Goal: Navigation & Orientation: Find specific page/section

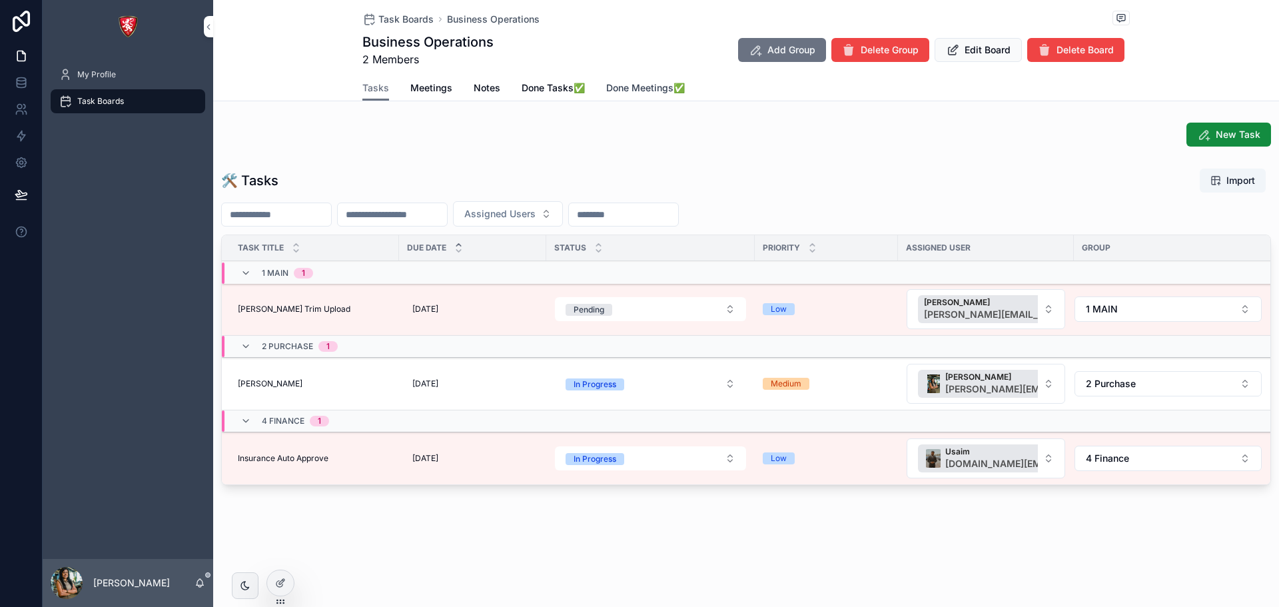
click at [627, 87] on span "Done Meetings✅" at bounding box center [645, 87] width 79 height 13
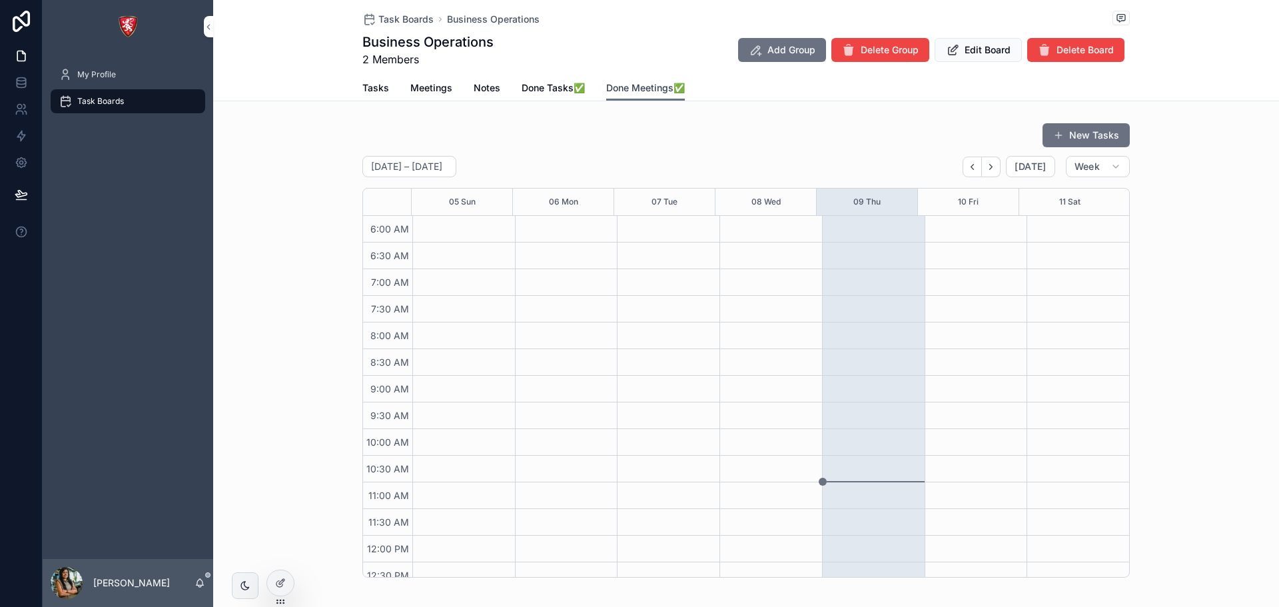
scroll to position [320, 0]
click at [534, 87] on span "Done Tasks✅" at bounding box center [553, 87] width 63 height 13
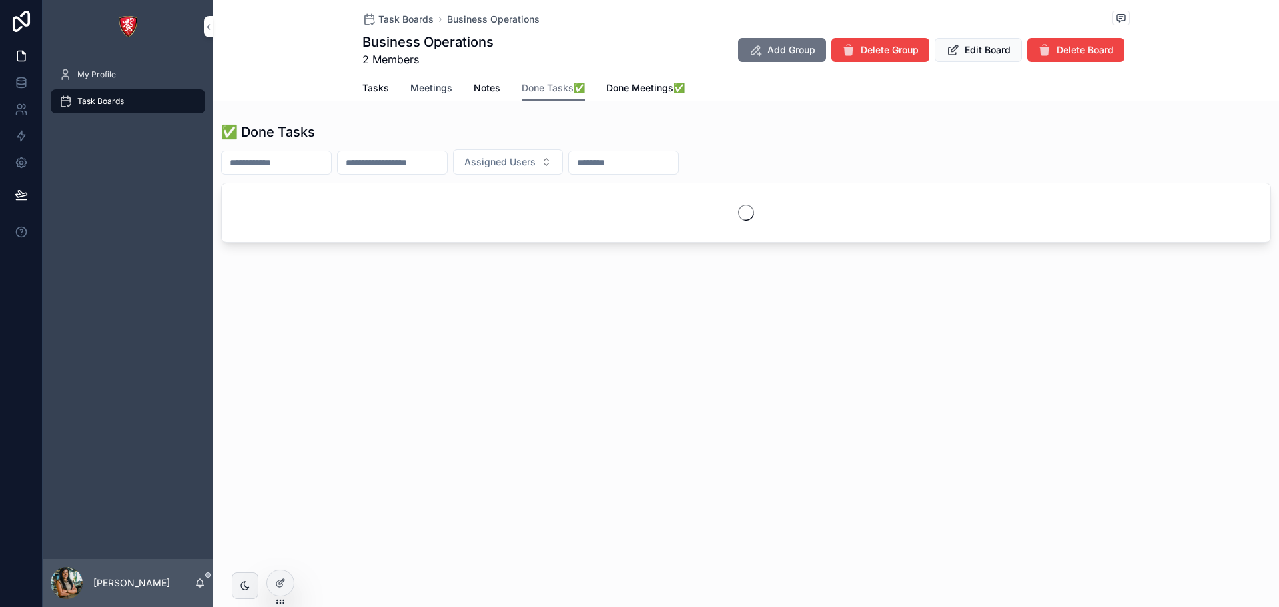
click at [427, 83] on span "Meetings" at bounding box center [431, 87] width 42 height 13
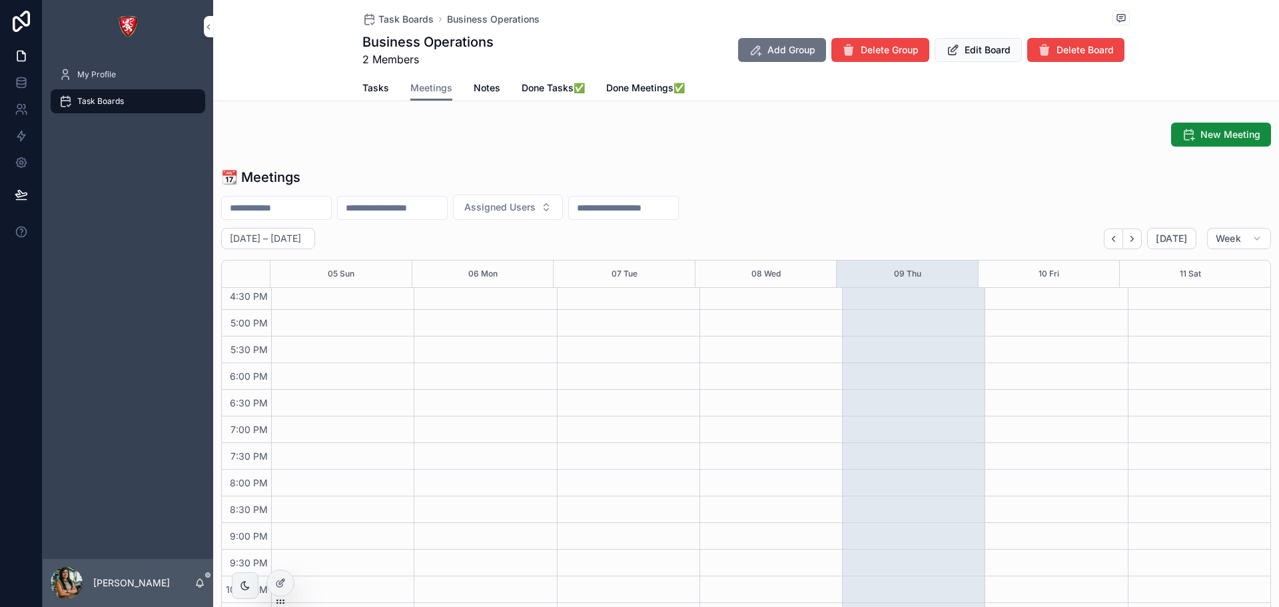
scroll to position [518, 0]
click at [398, 19] on span "Task Boards" at bounding box center [405, 19] width 55 height 13
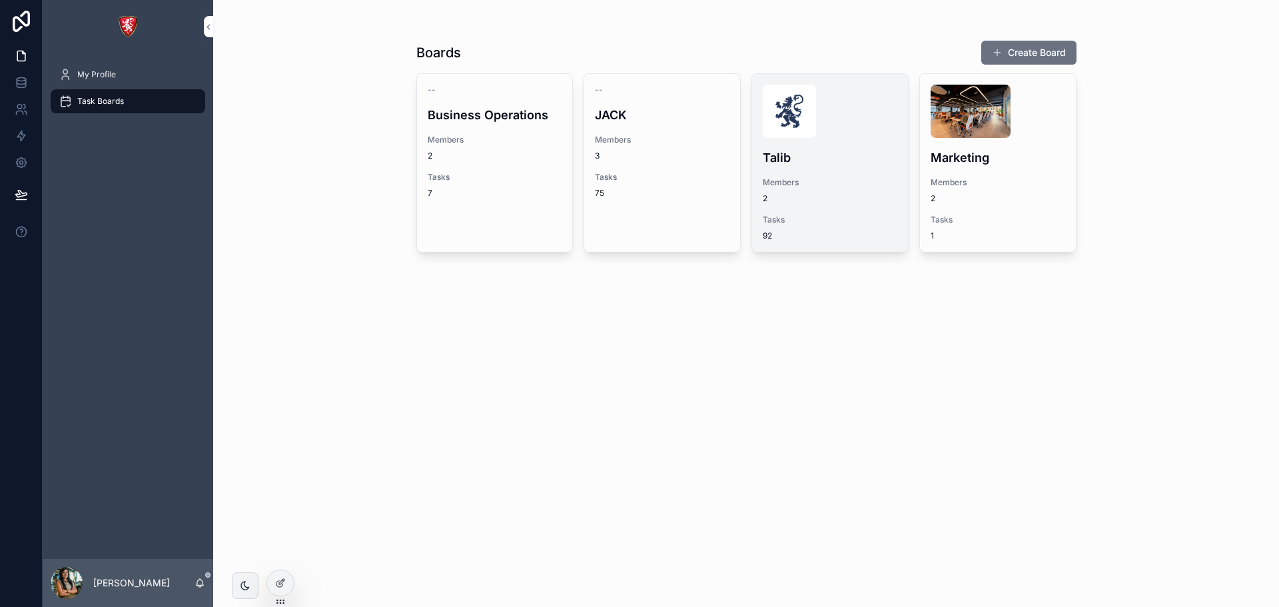
click at [825, 163] on h4 "Talib" at bounding box center [830, 158] width 135 height 18
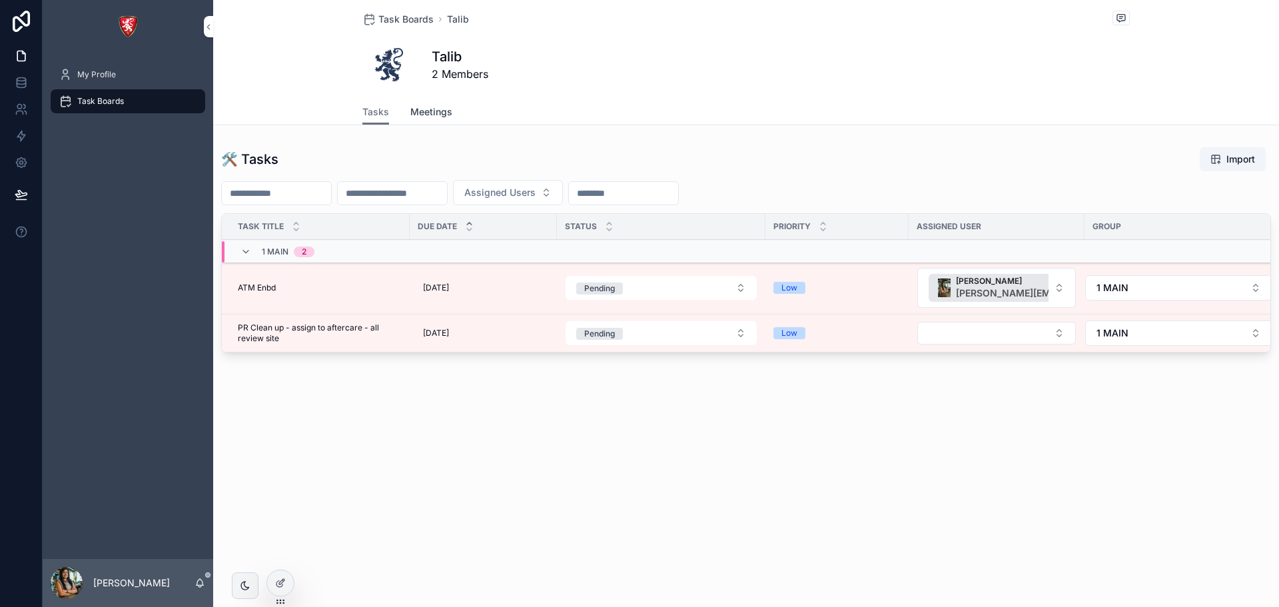
click at [434, 115] on span "Meetings" at bounding box center [431, 111] width 42 height 13
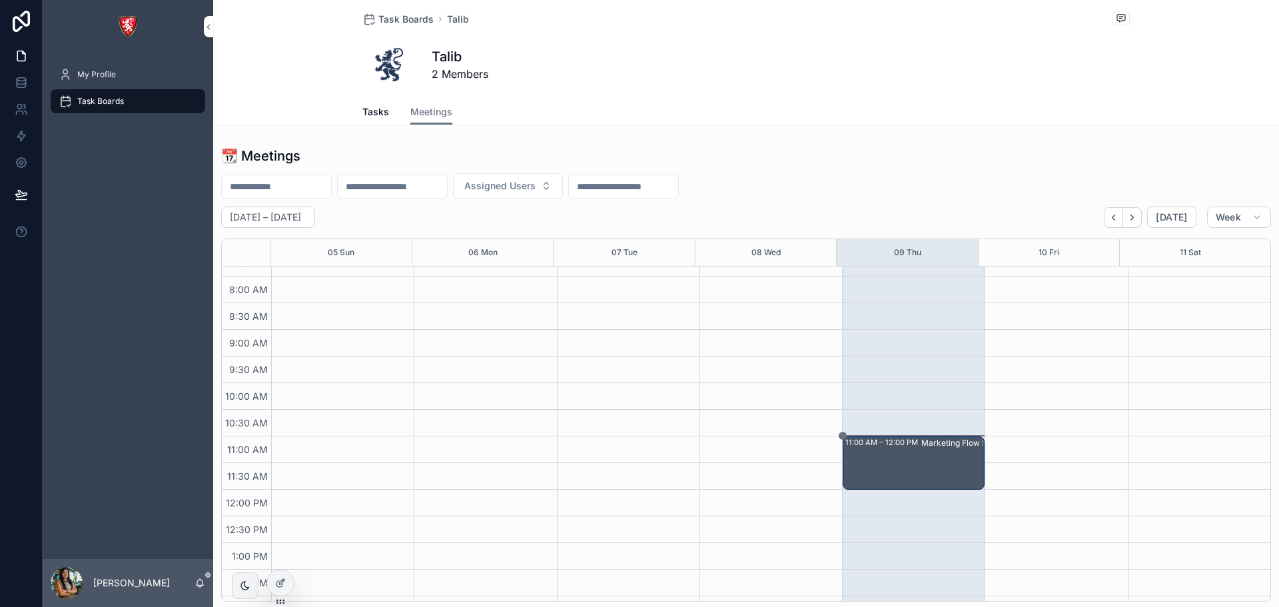
scroll to position [40, 0]
click at [925, 450] on div "Marketing Flow Set up on CRM" at bounding box center [979, 446] width 117 height 11
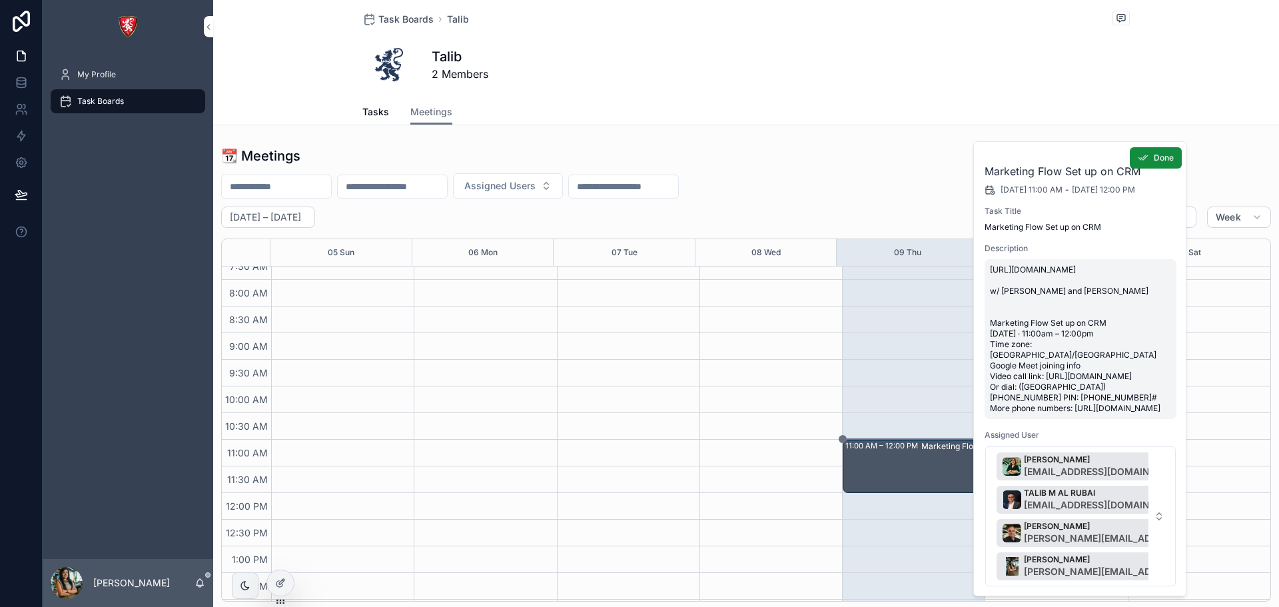
click at [1081, 277] on span "https://docs.google.com/document/d/19i7cizir6QPVI2PXgF-8WGOG4V--G-n1/edit w/ Ju…" at bounding box center [1080, 338] width 181 height 149
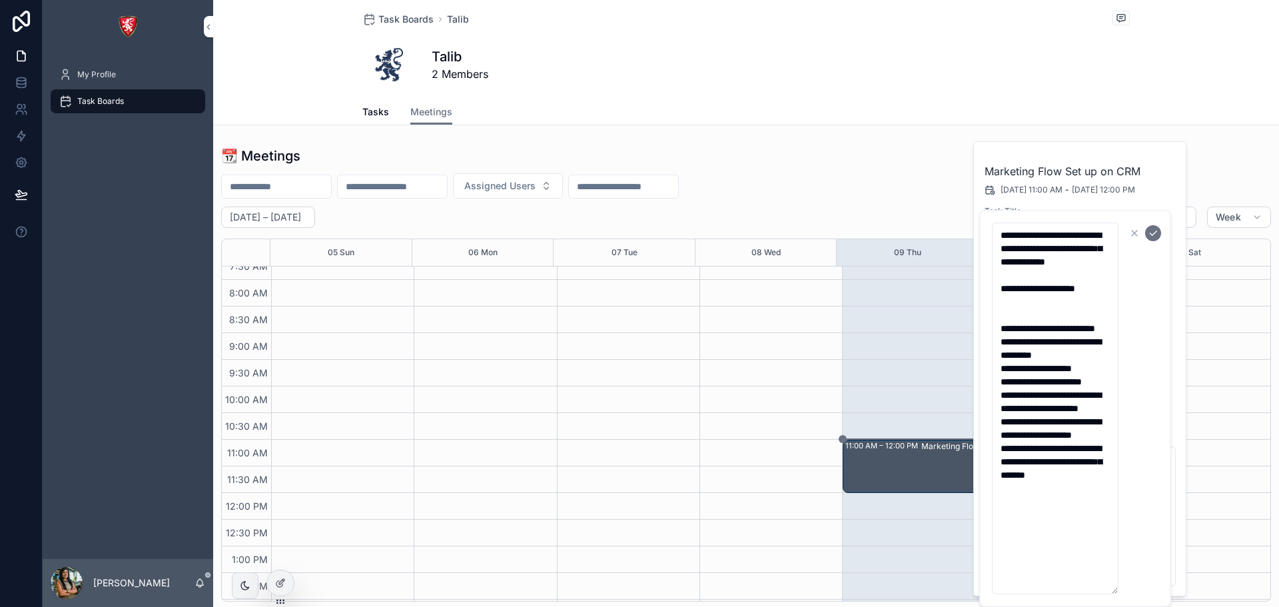
drag, startPoint x: 1055, startPoint y: 277, endPoint x: 995, endPoint y: 233, distance: 75.3
click at [995, 233] on textarea "**********" at bounding box center [1055, 409] width 127 height 372
drag, startPoint x: 999, startPoint y: 434, endPoint x: 1060, endPoint y: 445, distance: 62.3
click at [1060, 445] on textarea "**********" at bounding box center [1055, 409] width 127 height 372
click at [1059, 105] on div "Tasks Meetings" at bounding box center [745, 111] width 767 height 25
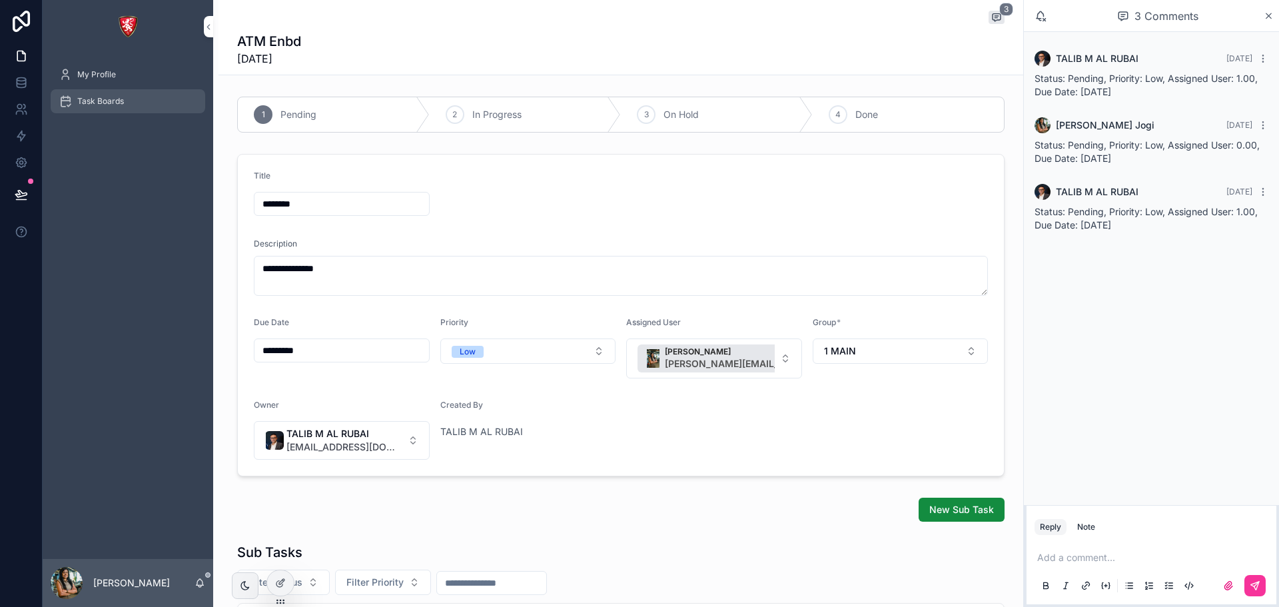
scroll to position [350, 0]
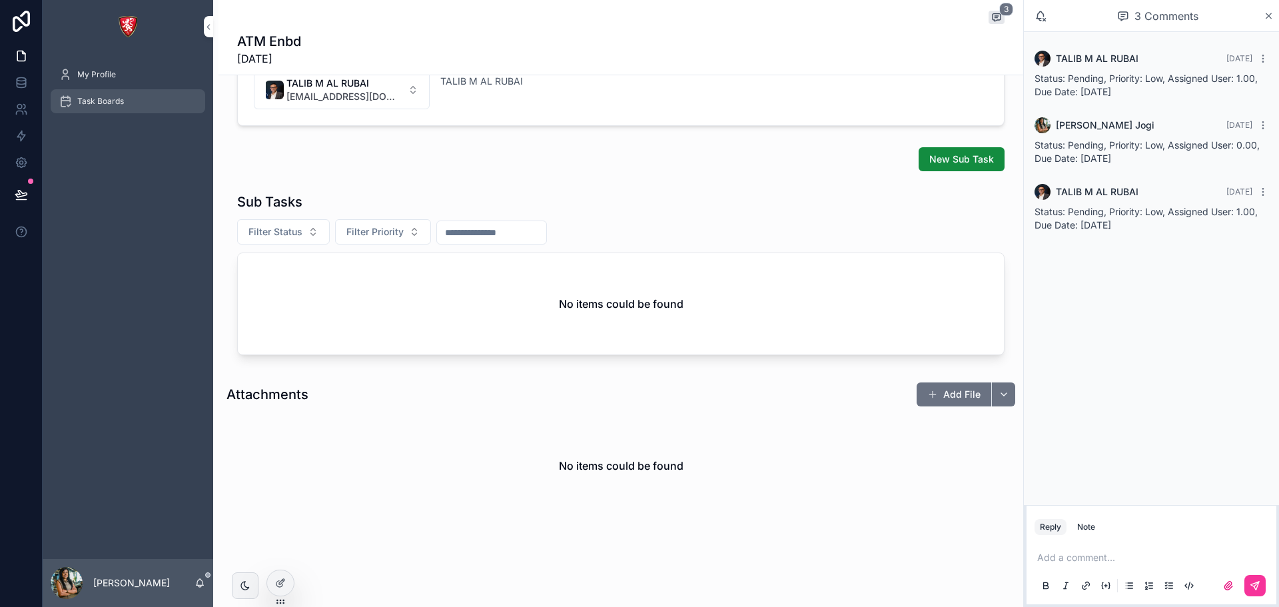
click at [81, 97] on span "Task Boards" at bounding box center [100, 101] width 47 height 11
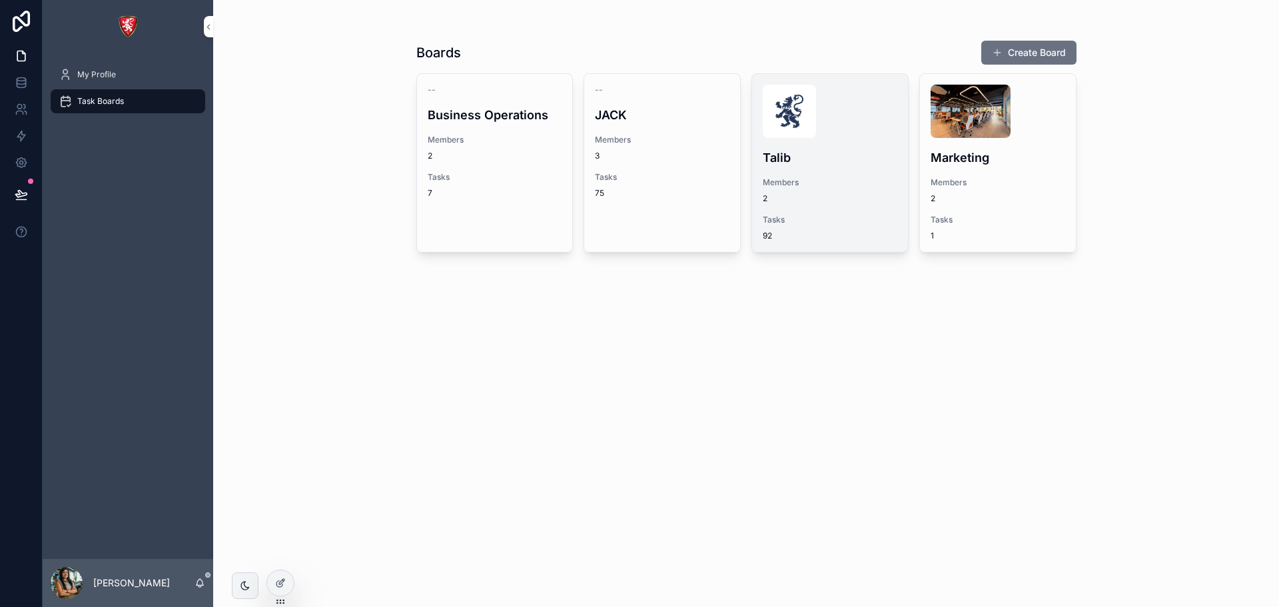
click at [863, 209] on div "Talib Members 2 Tasks 92" at bounding box center [830, 163] width 156 height 178
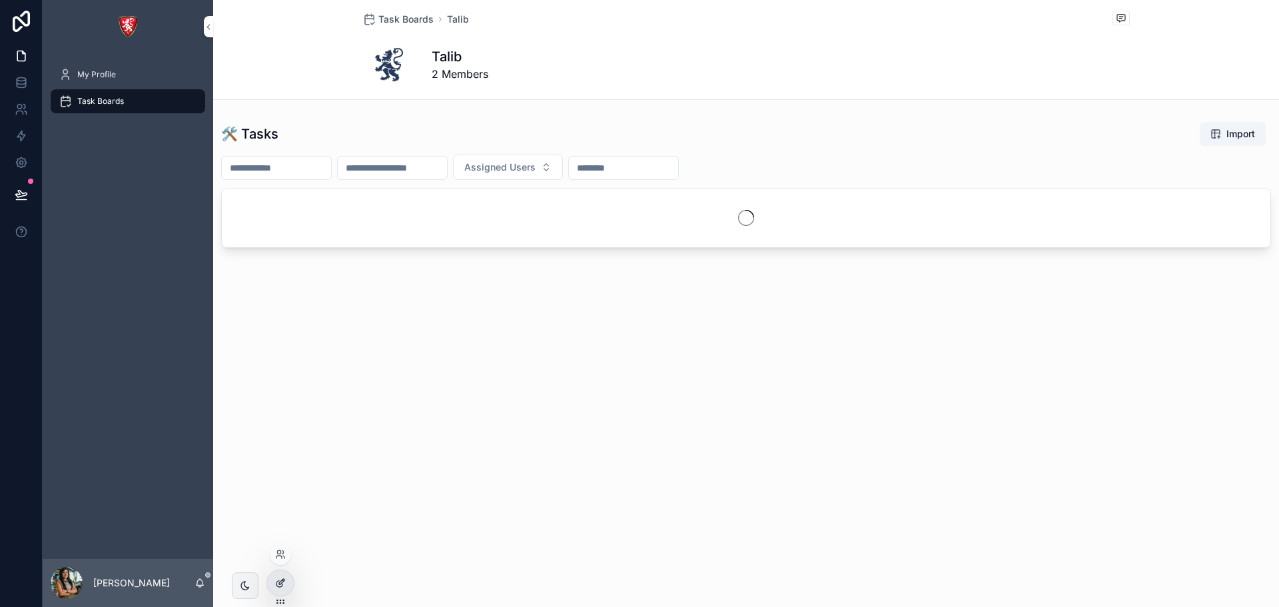
click at [287, 582] on div at bounding box center [280, 582] width 27 height 25
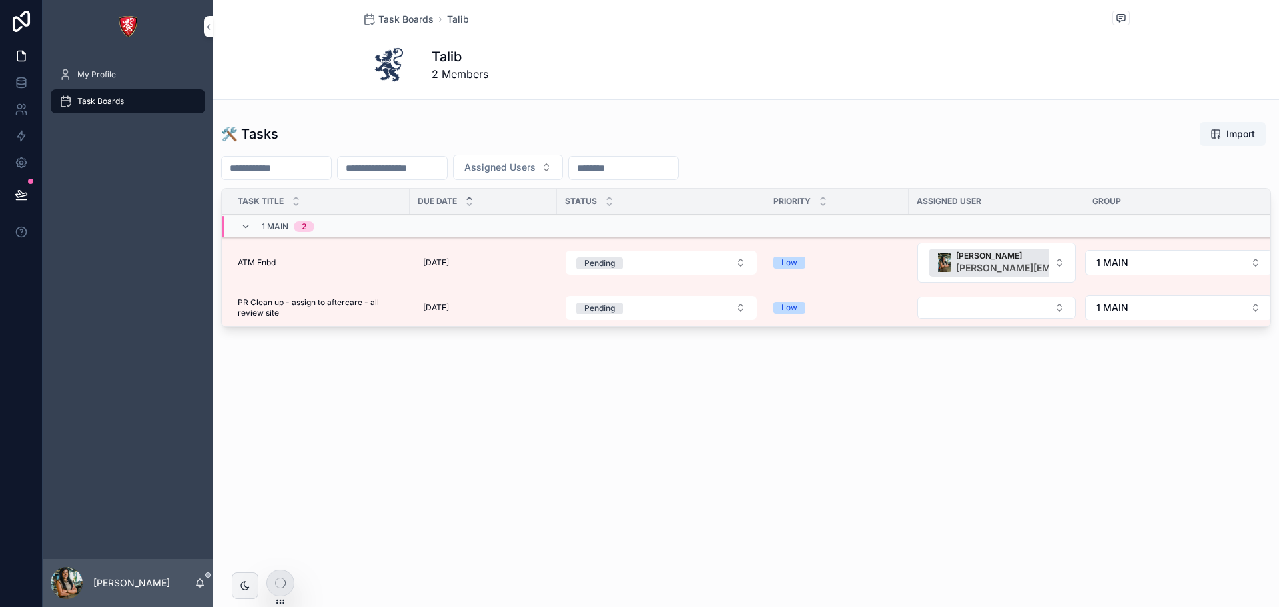
click at [478, 221] on div "1 MAIN 2" at bounding box center [494, 226] width 544 height 21
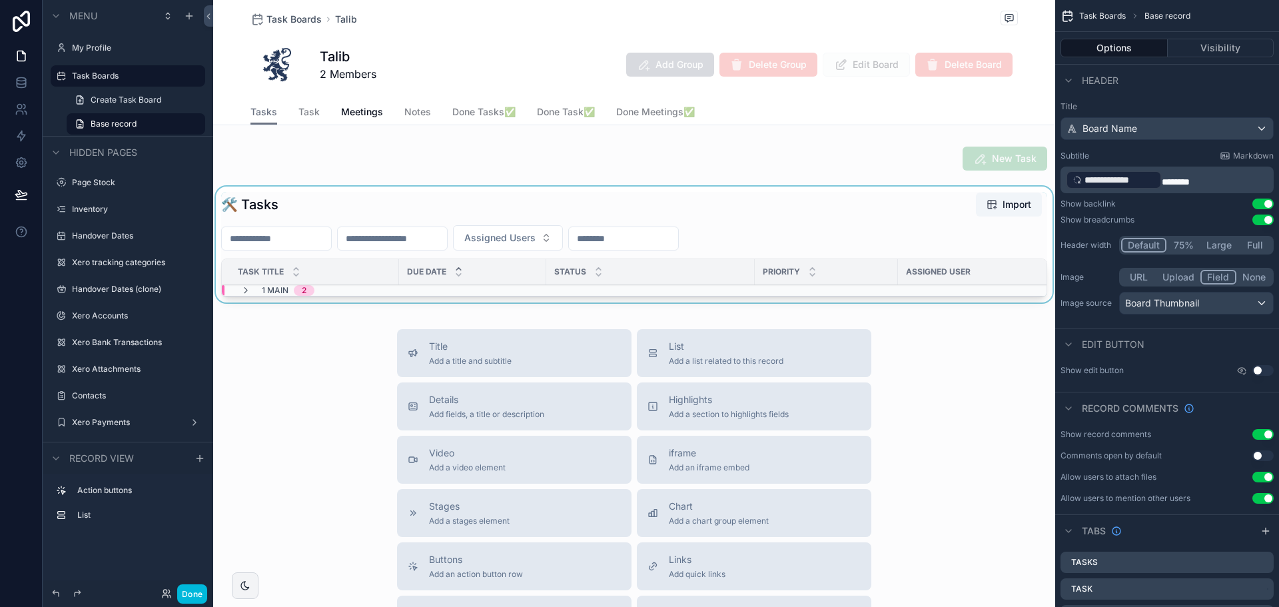
click at [356, 293] on div "1 MAIN 2" at bounding box center [488, 290] width 533 height 11
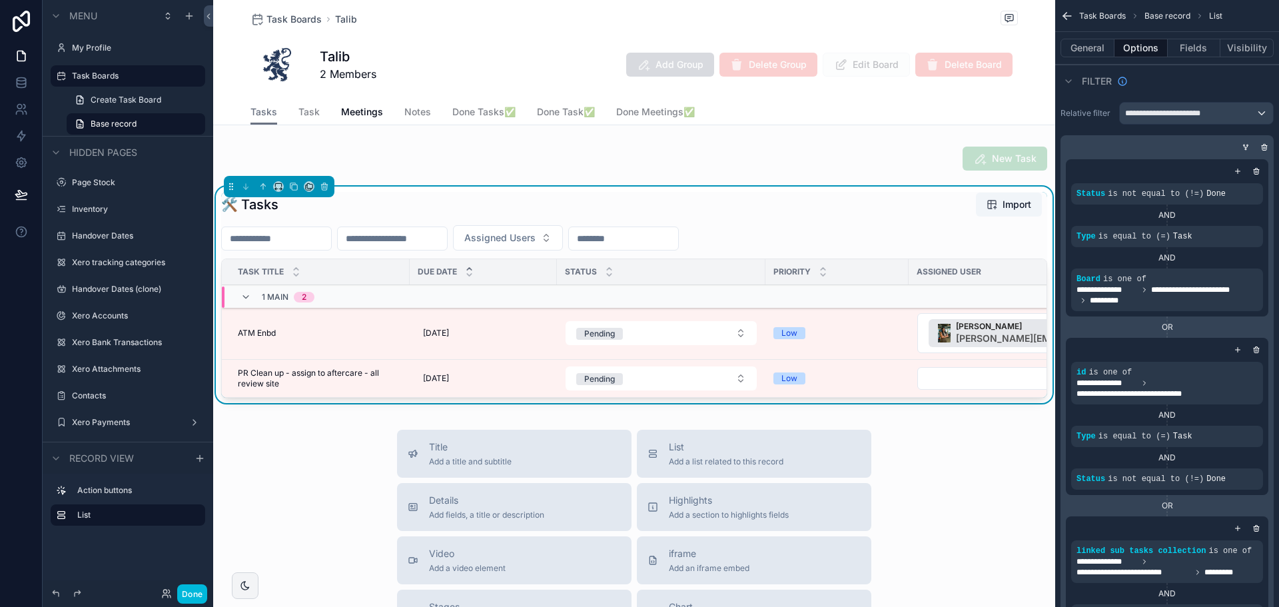
click at [356, 293] on div "1 MAIN 2" at bounding box center [494, 296] width 544 height 21
